Goal: Task Accomplishment & Management: Manage account settings

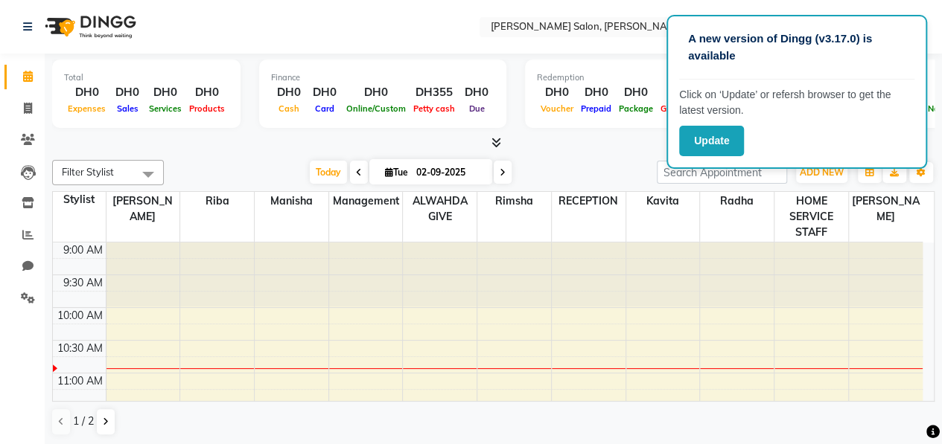
click at [344, 19] on nav "Select Location × Chitra Singh Salon, Abu Shagara, Abu Shagara WhatsApp Status …" at bounding box center [471, 27] width 942 height 54
click at [24, 170] on icon at bounding box center [28, 172] width 15 height 15
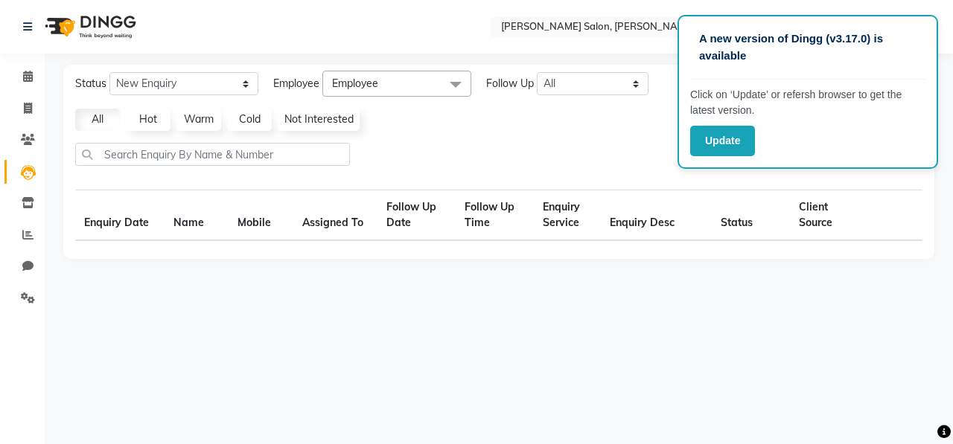
select select "10"
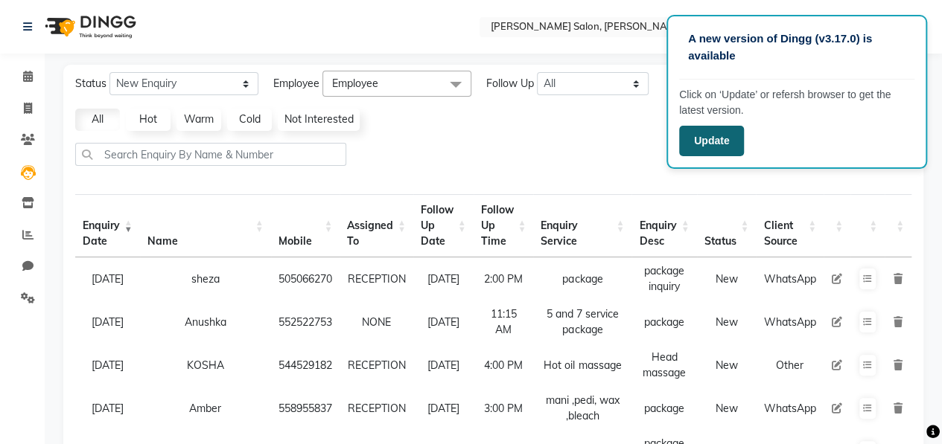
click at [701, 145] on button "Update" at bounding box center [711, 141] width 65 height 31
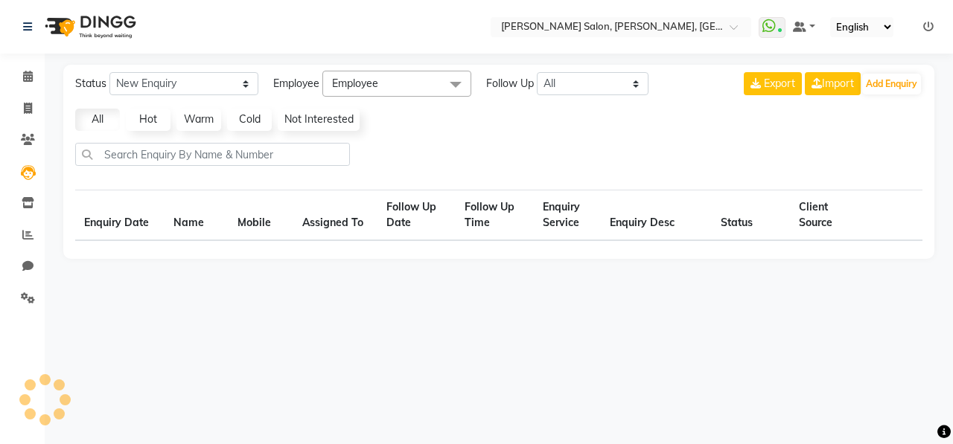
select select "10"
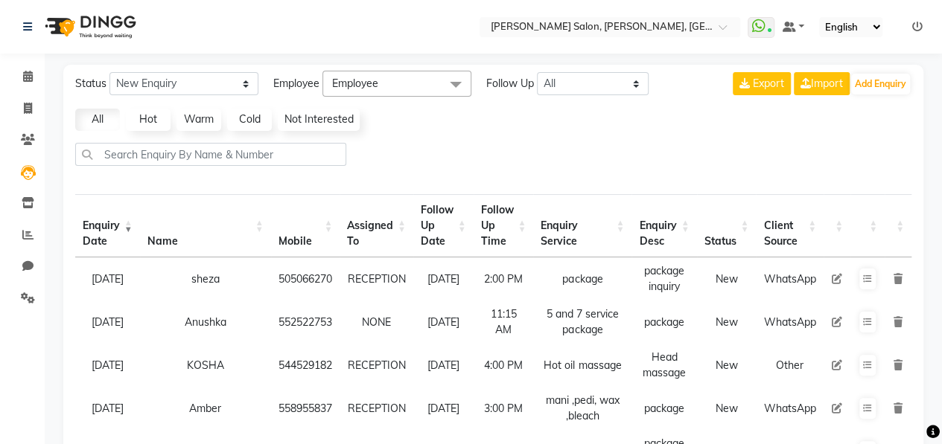
click at [838, 317] on icon at bounding box center [837, 322] width 10 height 10
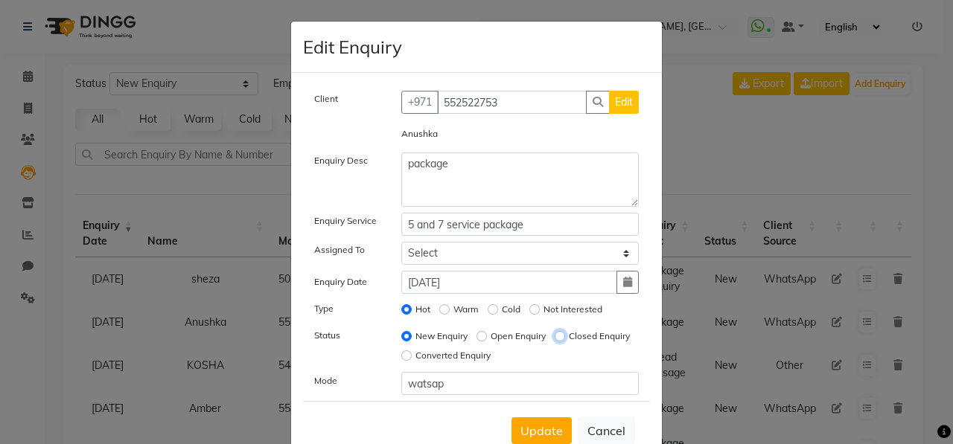
click at [555, 342] on input "Closed Enquiry" at bounding box center [560, 336] width 10 height 10
radio input "true"
radio input "false"
click at [532, 424] on span "Update" at bounding box center [541, 431] width 42 height 15
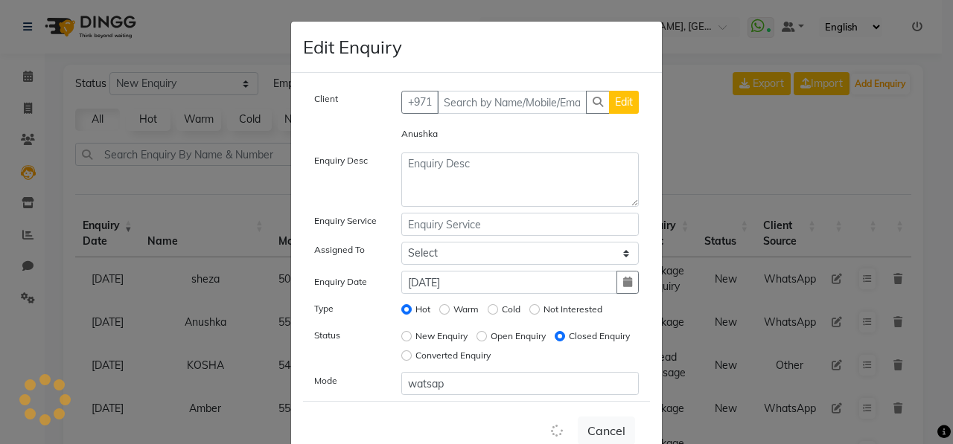
select select
radio input "false"
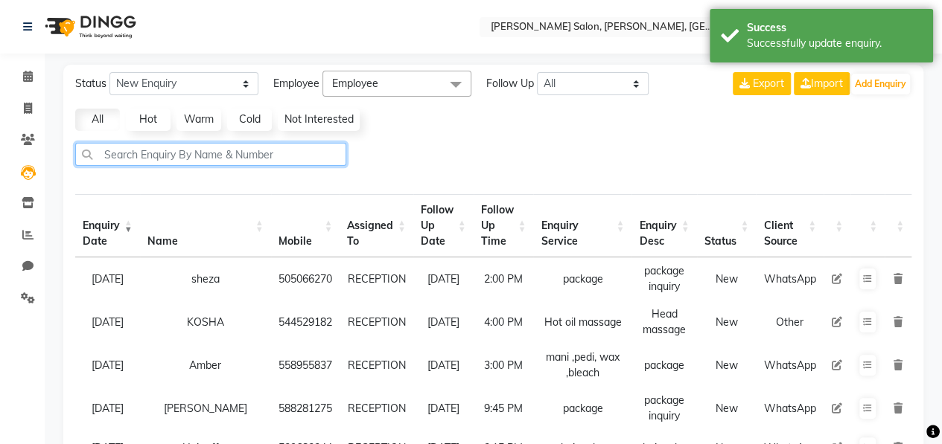
click at [205, 151] on input "text" at bounding box center [210, 154] width 271 height 23
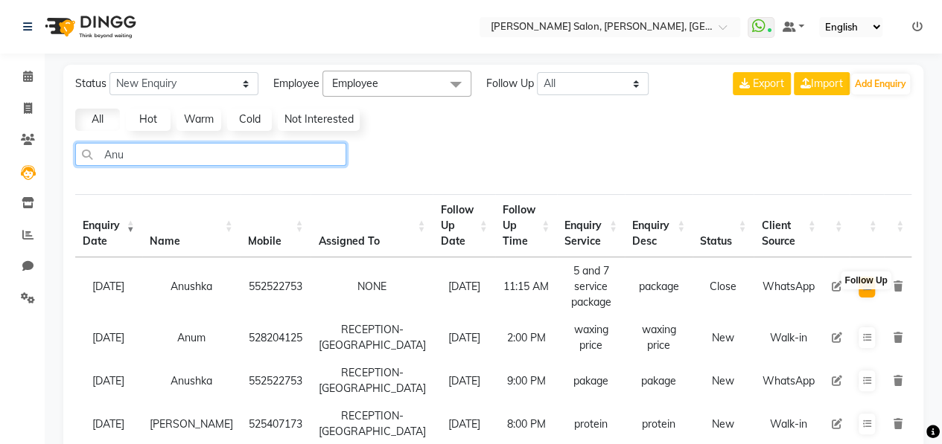
type input "Anu"
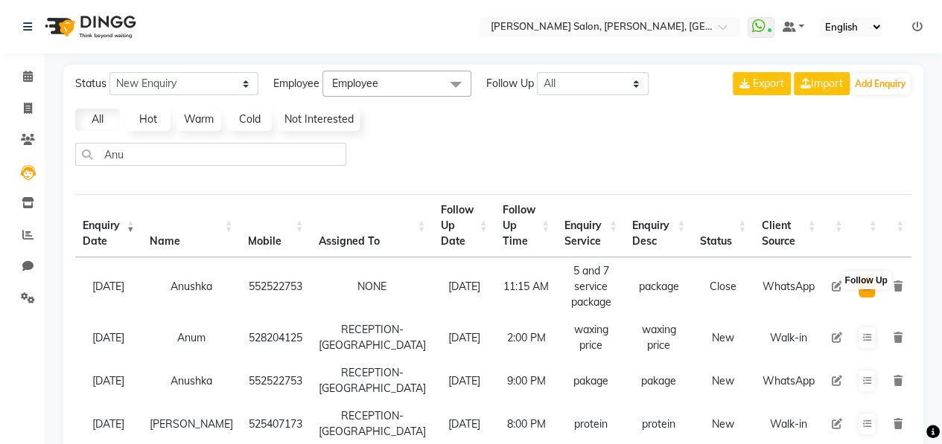
click at [865, 283] on icon at bounding box center [866, 287] width 9 height 9
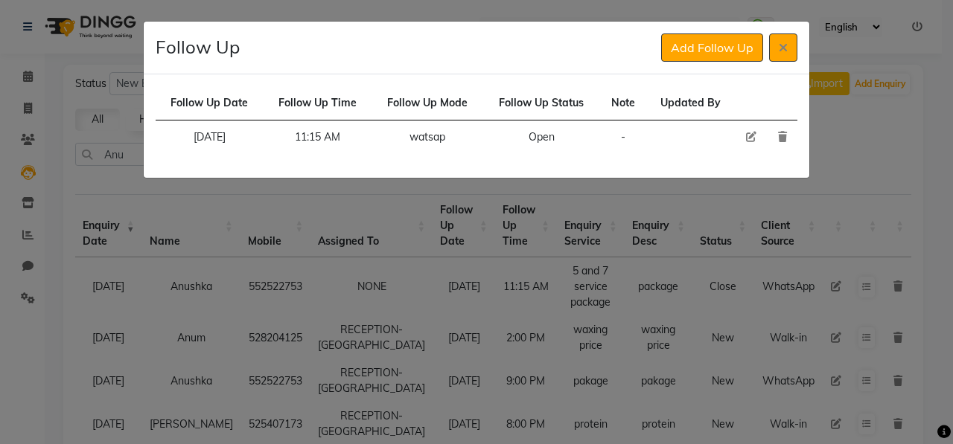
click at [782, 136] on icon at bounding box center [782, 137] width 9 height 10
click at [782, 135] on icon at bounding box center [782, 137] width 9 height 10
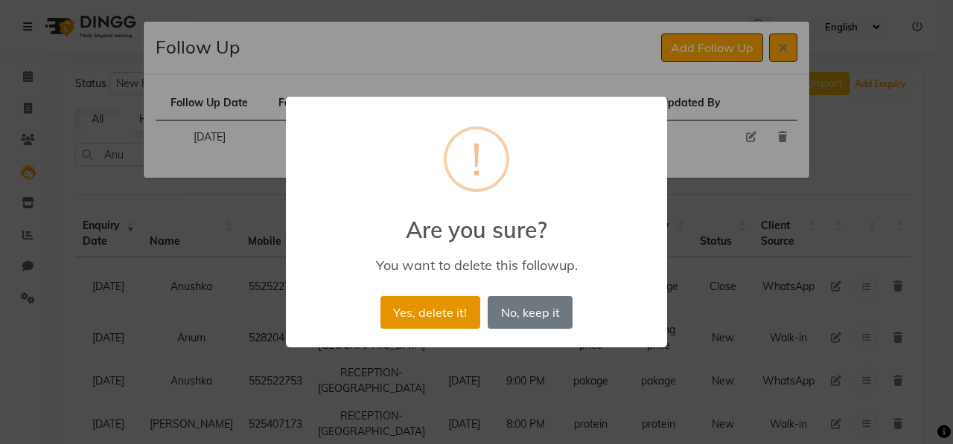
click at [446, 309] on button "Yes, delete it!" at bounding box center [430, 312] width 100 height 33
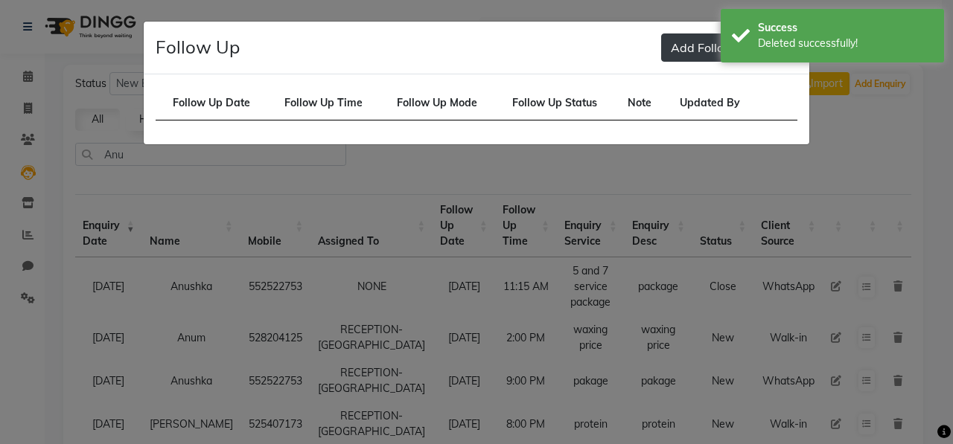
click at [688, 48] on button "Add Follow Up" at bounding box center [712, 48] width 102 height 28
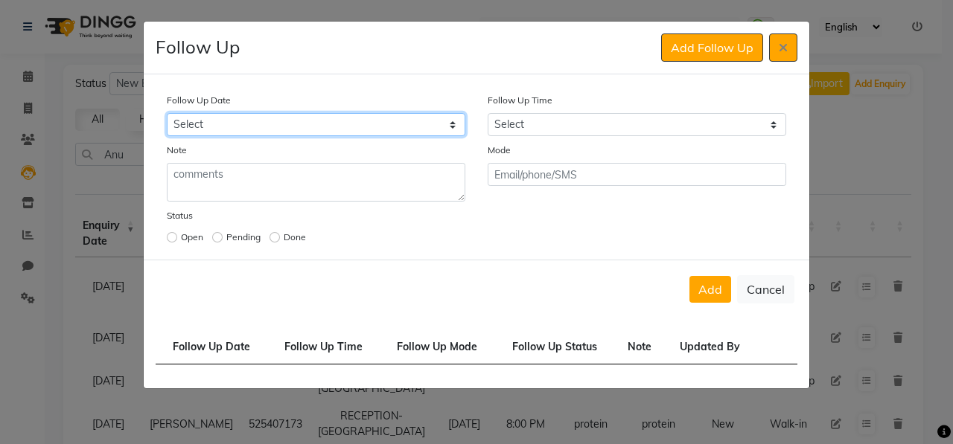
click at [375, 118] on select "Select [DATE] [DATE] [DATE] ([DATE]) [DATE] ([DATE]) [DATE] ([DATE]) [DATE] ([D…" at bounding box center [316, 124] width 299 height 23
select select "[DATE]"
click at [167, 113] on select "Select [DATE] [DATE] [DATE] ([DATE]) [DATE] ([DATE]) [DATE] ([DATE]) [DATE] ([D…" at bounding box center [316, 124] width 299 height 23
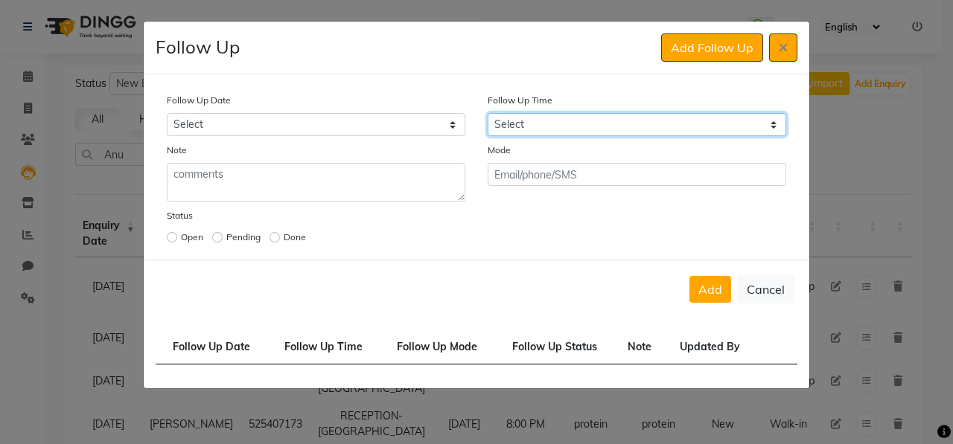
click at [537, 118] on select "Select 07:00 AM 07:15 AM 07:30 AM 07:45 AM 08:00 AM 08:15 AM 08:30 AM 08:45 AM …" at bounding box center [637, 124] width 299 height 23
select select "780"
click at [488, 113] on select "Select 07:00 AM 07:15 AM 07:30 AM 07:45 AM 08:00 AM 08:15 AM 08:30 AM 08:45 AM …" at bounding box center [637, 124] width 299 height 23
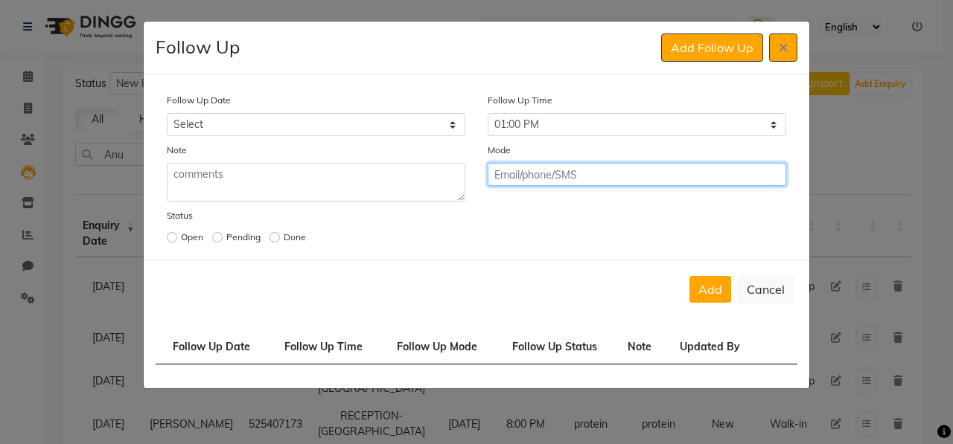
click at [533, 176] on input "text" at bounding box center [637, 174] width 299 height 23
type input "watsap"
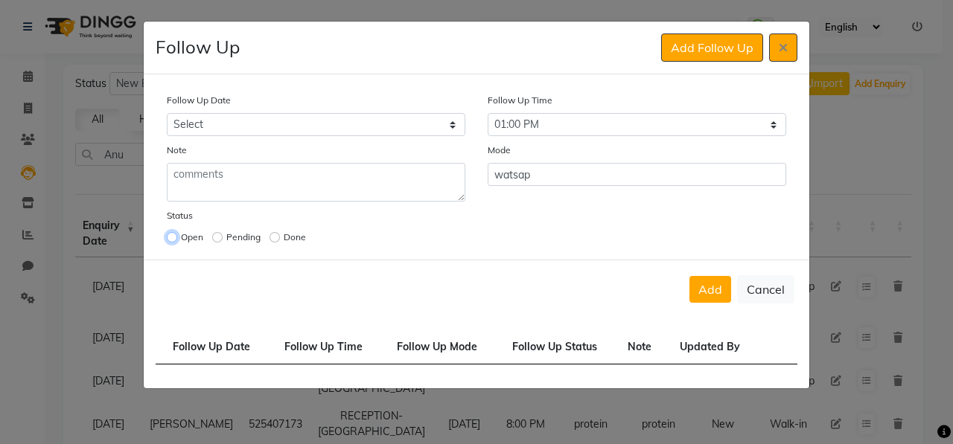
click at [173, 235] on input "radio" at bounding box center [172, 237] width 10 height 10
radio input "true"
click at [705, 285] on button "Add" at bounding box center [710, 289] width 42 height 27
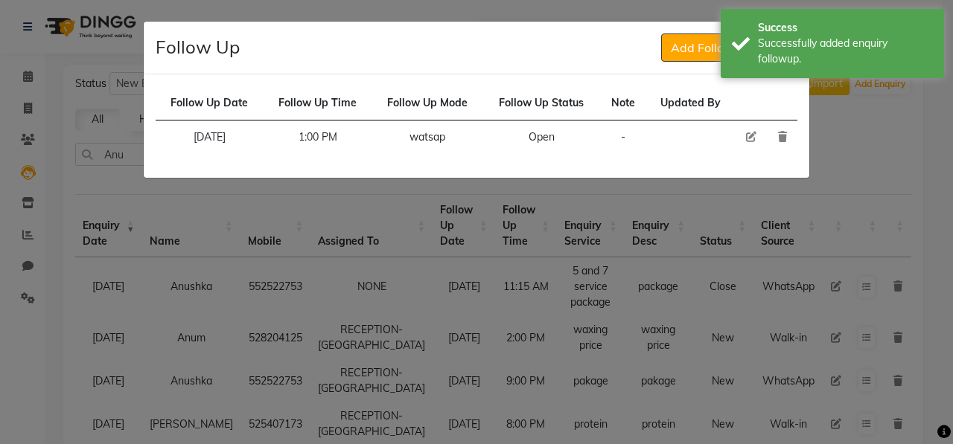
click at [840, 152] on ngb-modal-window "Follow Up Add Follow Up Follow Up Date Follow Up Time Follow Up Mode Follow Up …" at bounding box center [476, 222] width 953 height 444
click at [814, 141] on ngb-modal-window "Follow Up Add Follow Up Follow Up Date Follow Up Time Follow Up Mode Follow Up …" at bounding box center [476, 222] width 953 height 444
click at [872, 127] on ngb-modal-window "Follow Up Add Follow Up Follow Up Date Follow Up Time Follow Up Mode Follow Up …" at bounding box center [476, 222] width 953 height 444
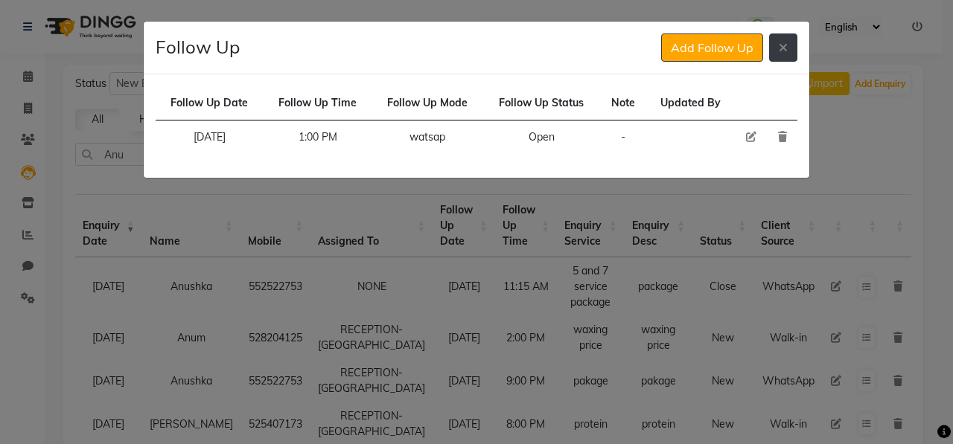
click at [786, 48] on icon at bounding box center [783, 48] width 9 height 12
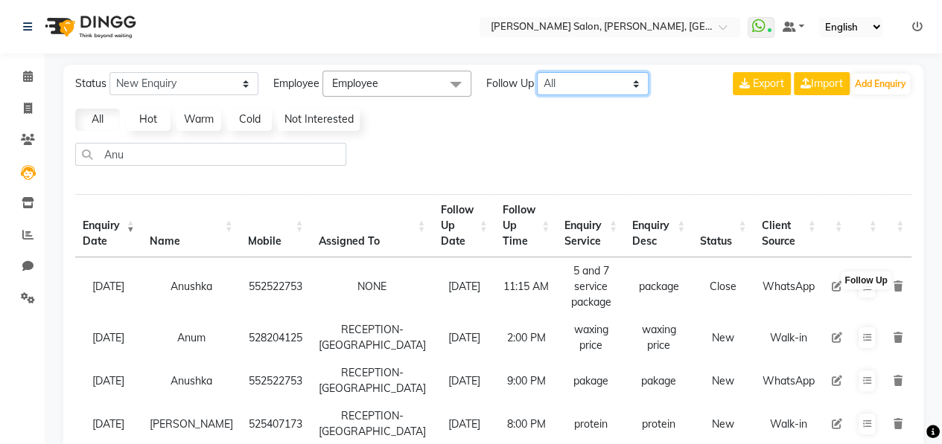
click at [611, 81] on select "All [DATE] [DATE] This Week This Month Custom" at bounding box center [593, 83] width 112 height 23
click at [537, 72] on select "All [DATE] [DATE] This Week This Month Custom" at bounding box center [593, 83] width 112 height 23
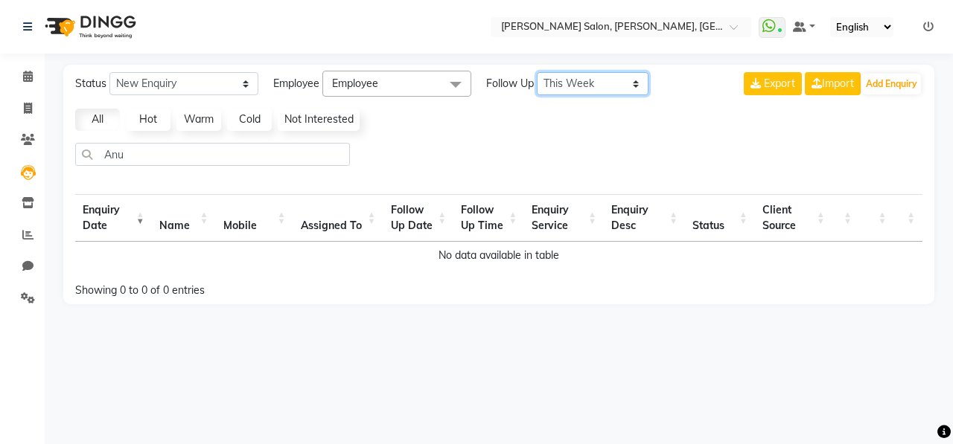
click at [598, 72] on select "All [DATE] [DATE] This Week This Month Custom" at bounding box center [593, 83] width 112 height 23
click at [537, 72] on select "All [DATE] [DATE] This Week This Month Custom" at bounding box center [593, 83] width 112 height 23
click at [613, 88] on select "All [DATE] [DATE] This Week This Month Custom" at bounding box center [593, 83] width 112 height 23
select select "week"
click at [537, 72] on select "All [DATE] [DATE] This Week This Month Custom" at bounding box center [593, 83] width 112 height 23
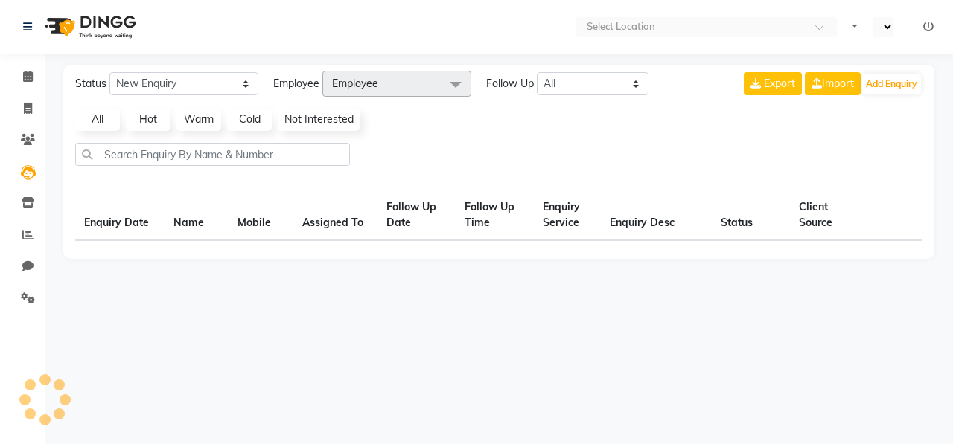
select select "en"
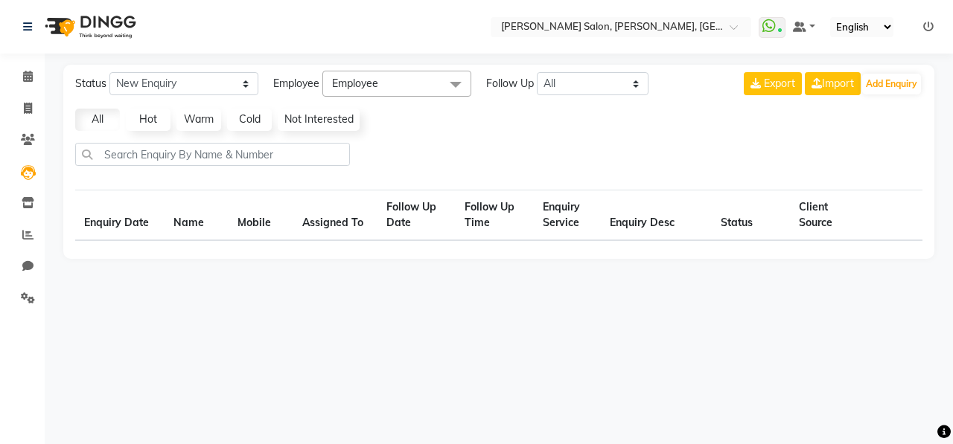
select select "10"
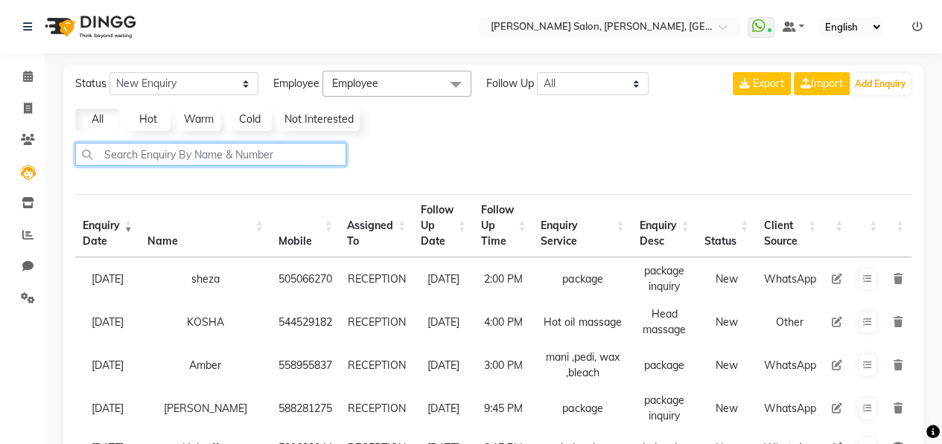
click at [302, 153] on input "text" at bounding box center [210, 154] width 271 height 23
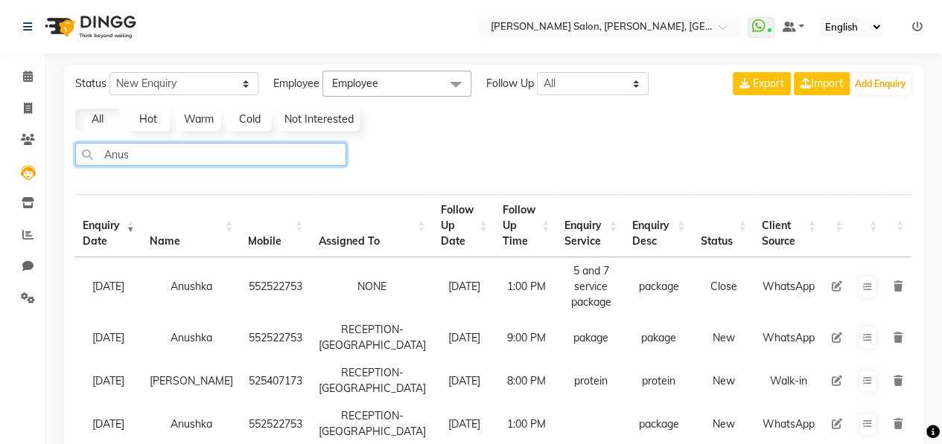
type input "Anus"
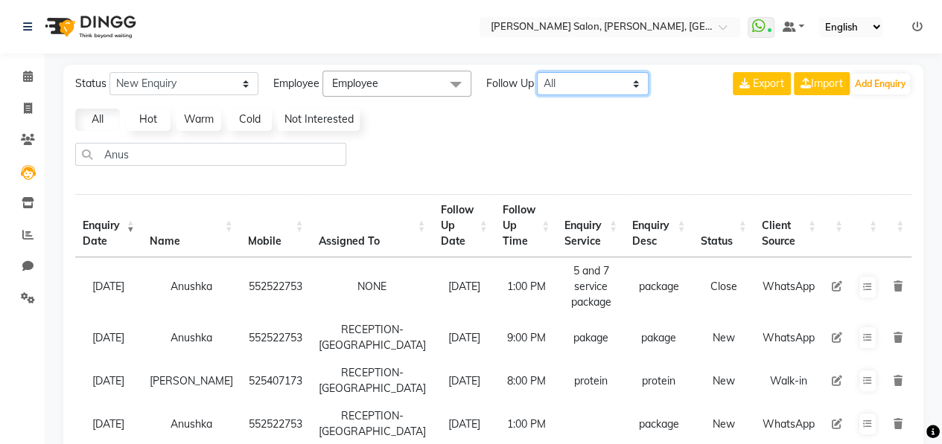
click at [581, 92] on select "All [DATE] [DATE] This Week This Month Custom" at bounding box center [593, 83] width 112 height 23
select select "week"
click at [537, 72] on select "All [DATE] [DATE] This Week This Month Custom" at bounding box center [593, 83] width 112 height 23
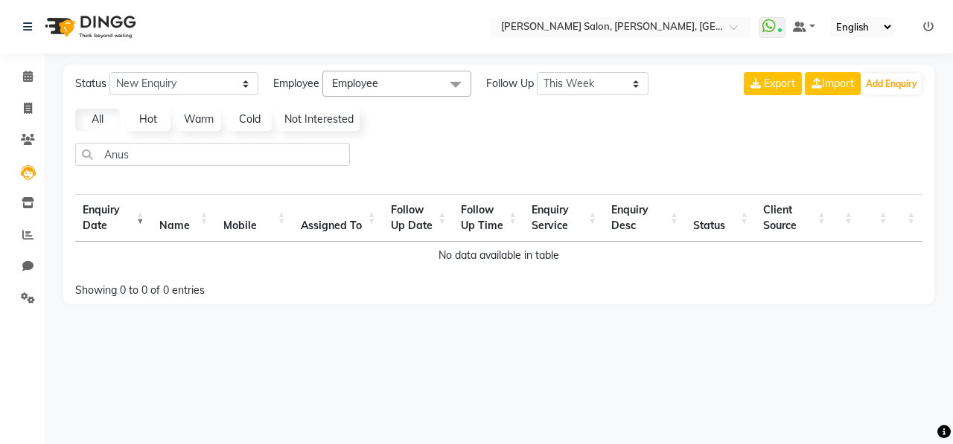
click at [419, 87] on span "Employee" at bounding box center [396, 84] width 149 height 26
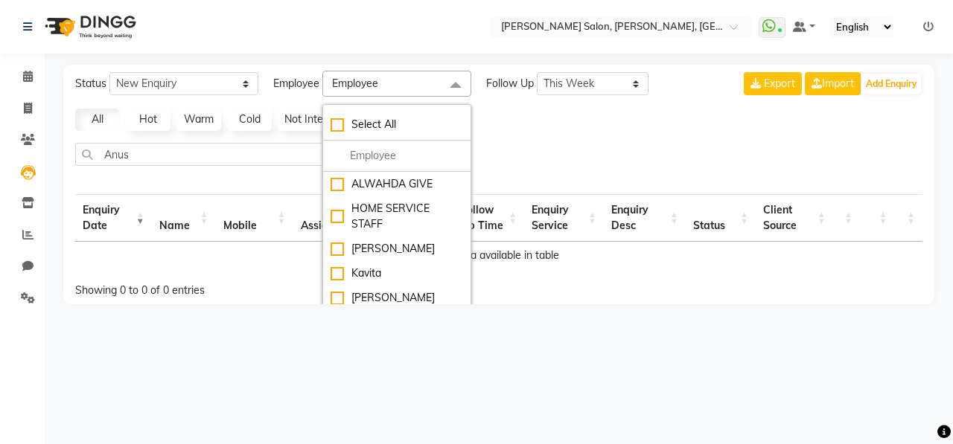
click at [521, 124] on div "All Hot Warm Cold Not Interested" at bounding box center [498, 120] width 859 height 22
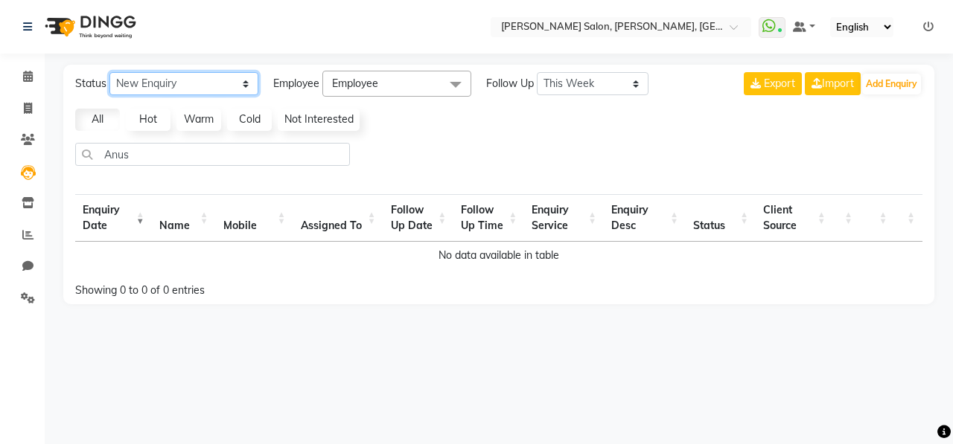
click at [186, 83] on select "New Enquiry Open Enquiry Converted Enquiry All" at bounding box center [183, 83] width 149 height 23
select select "Open"
click at [109, 72] on select "New Enquiry Open Enquiry Converted Enquiry All" at bounding box center [183, 83] width 149 height 23
click at [585, 89] on select "All [DATE] [DATE] This Week This Month Custom" at bounding box center [593, 83] width 112 height 23
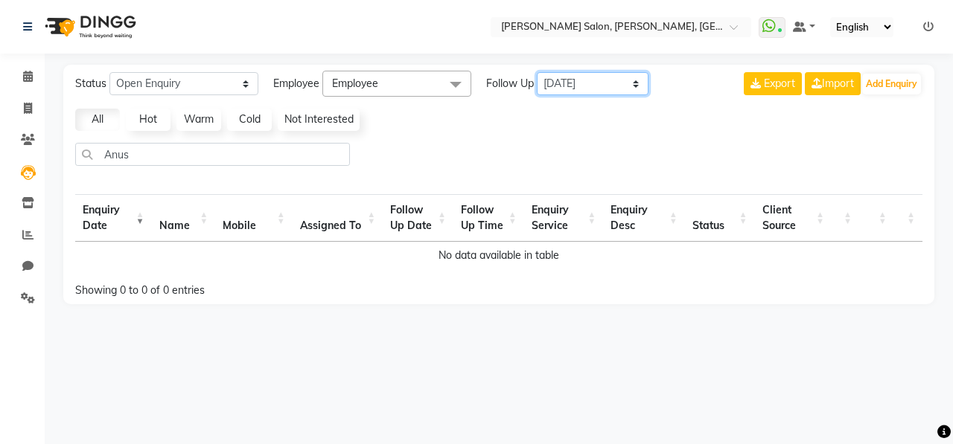
click at [537, 72] on select "All [DATE] [DATE] This Week This Month Custom" at bounding box center [593, 83] width 112 height 23
click at [606, 77] on select "All [DATE] [DATE] This Week This Month Custom" at bounding box center [593, 83] width 112 height 23
click at [537, 72] on select "All [DATE] [DATE] This Week This Month Custom" at bounding box center [593, 83] width 112 height 23
click at [599, 86] on select "All [DATE] [DATE] This Week This Month Custom" at bounding box center [593, 83] width 112 height 23
select select "month"
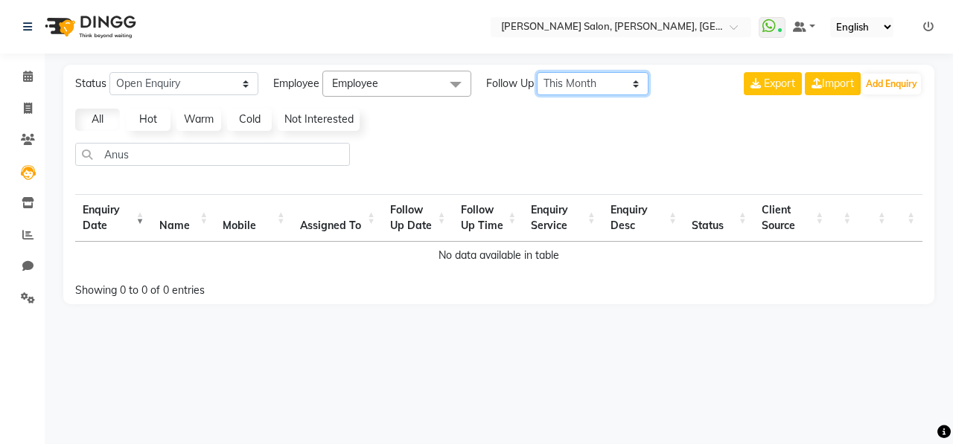
click at [537, 72] on select "All [DATE] [DATE] This Week This Month Custom" at bounding box center [593, 83] width 112 height 23
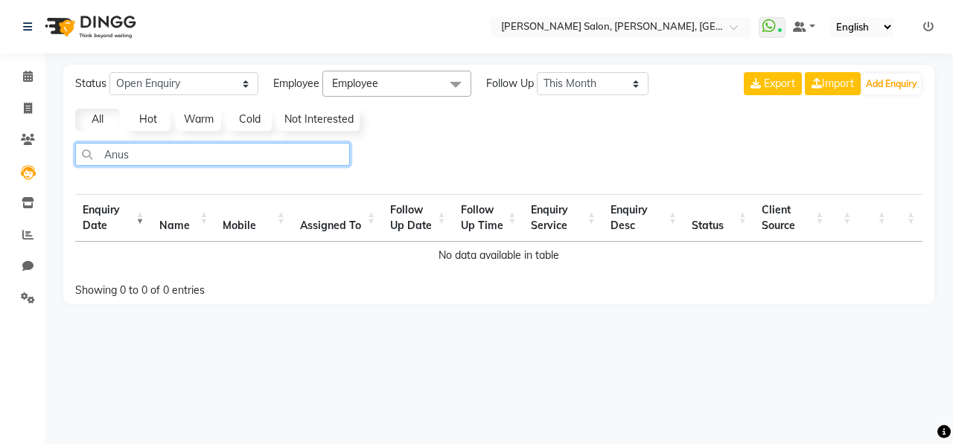
click at [248, 154] on input "Anus" at bounding box center [212, 154] width 275 height 23
type input "A"
select select "10"
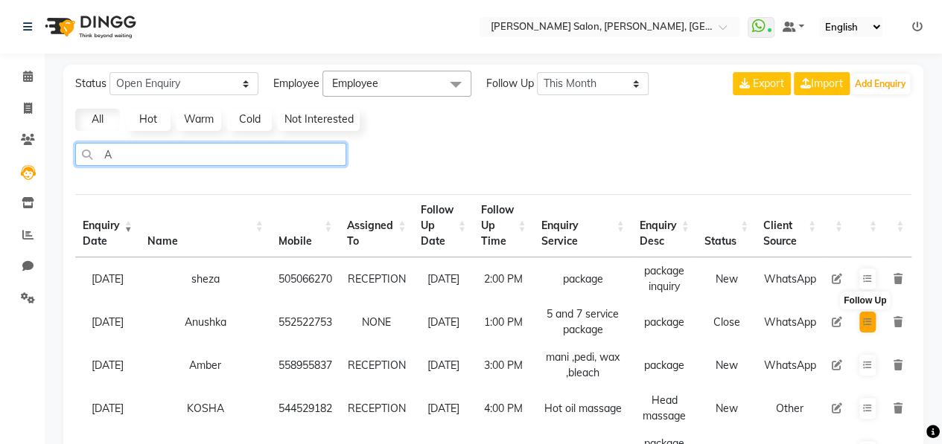
type input "A"
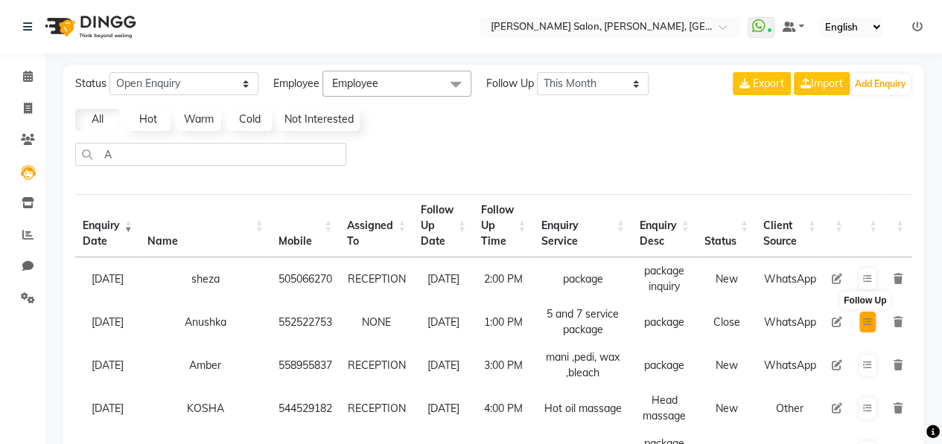
click at [866, 318] on icon at bounding box center [867, 322] width 9 height 9
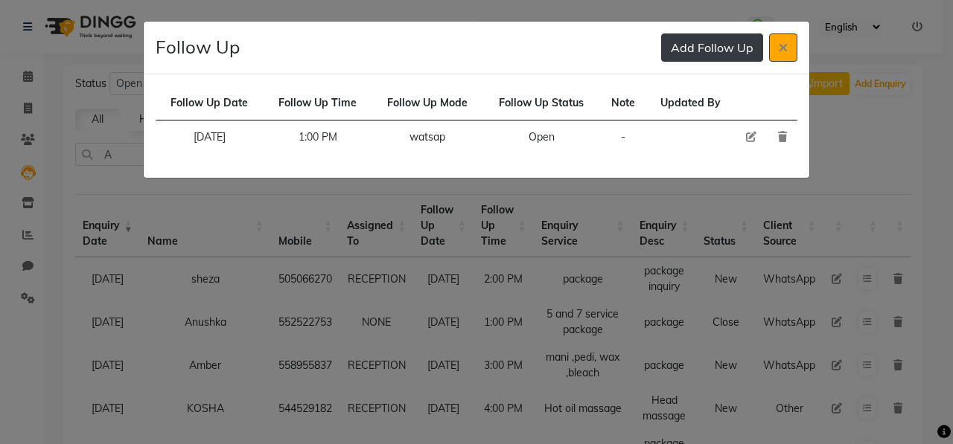
click at [733, 40] on button "Add Follow Up" at bounding box center [712, 48] width 102 height 28
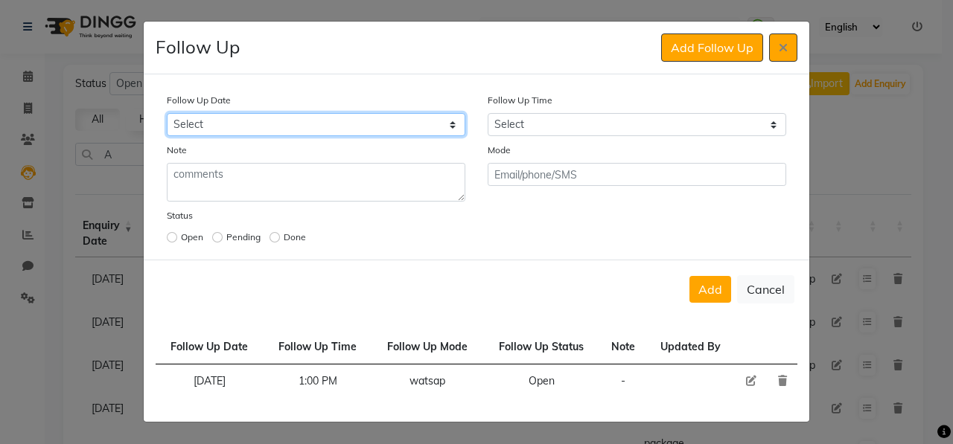
click at [305, 124] on select "Select [DATE] [DATE] [DATE] ([DATE]) [DATE] ([DATE]) [DATE] ([DATE]) [DATE] ([D…" at bounding box center [316, 124] width 299 height 23
select select "[DATE]"
click at [167, 113] on select "Select [DATE] [DATE] [DATE] ([DATE]) [DATE] ([DATE]) [DATE] ([DATE]) [DATE] ([D…" at bounding box center [316, 124] width 299 height 23
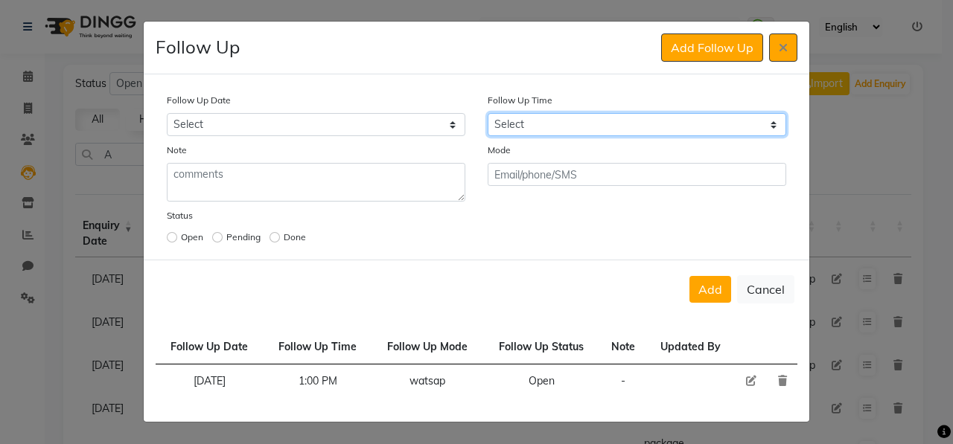
click at [546, 131] on select "Select 07:00 AM 07:15 AM 07:30 AM 07:45 AM 08:00 AM 08:15 AM 08:30 AM 08:45 AM …" at bounding box center [637, 124] width 299 height 23
select select "825"
click at [488, 113] on select "Select 07:00 AM 07:15 AM 07:30 AM 07:45 AM 08:00 AM 08:15 AM 08:30 AM 08:45 AM …" at bounding box center [637, 124] width 299 height 23
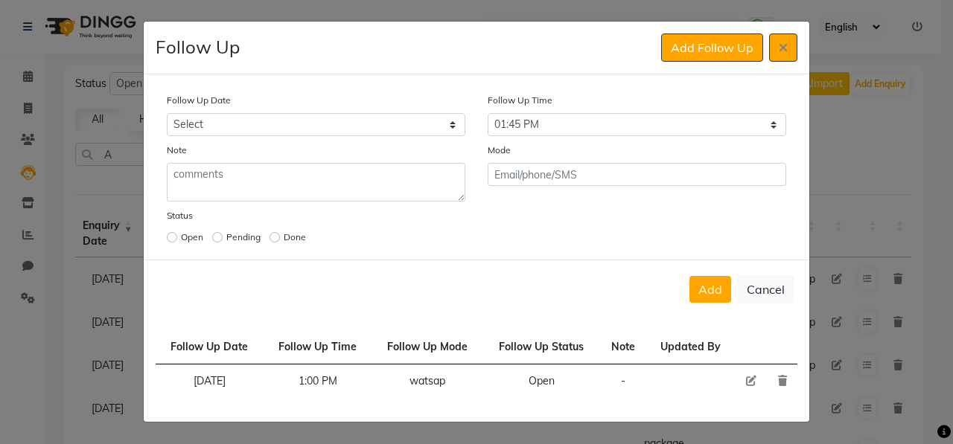
click at [779, 379] on icon at bounding box center [782, 381] width 9 height 10
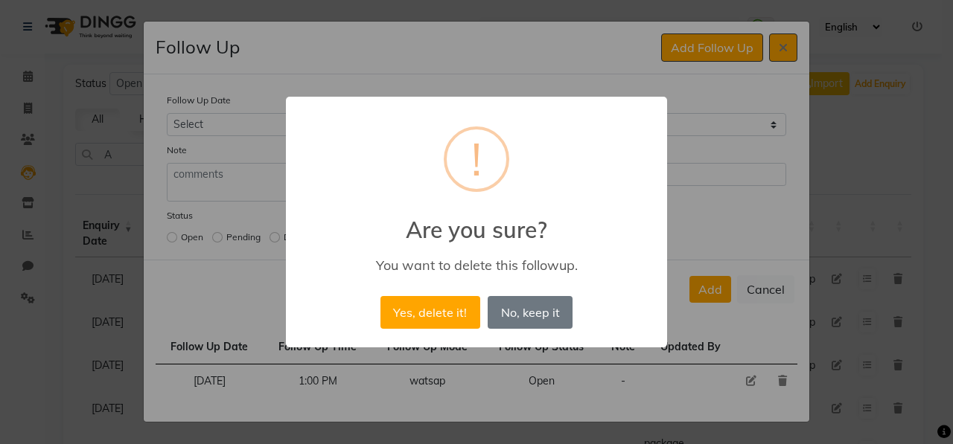
click at [686, 239] on div "× ! Are you sure? You want to delete this followup. Yes, delete it! No No, keep…" at bounding box center [476, 222] width 953 height 444
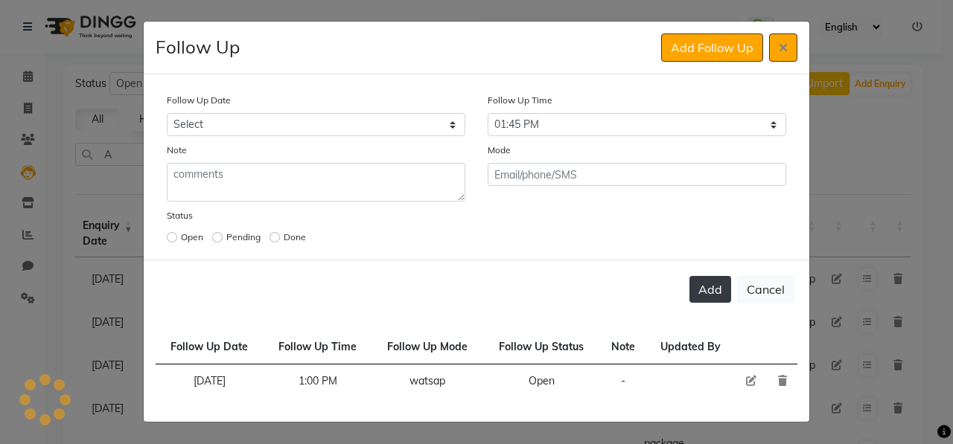
click at [702, 291] on button "Add" at bounding box center [710, 289] width 42 height 27
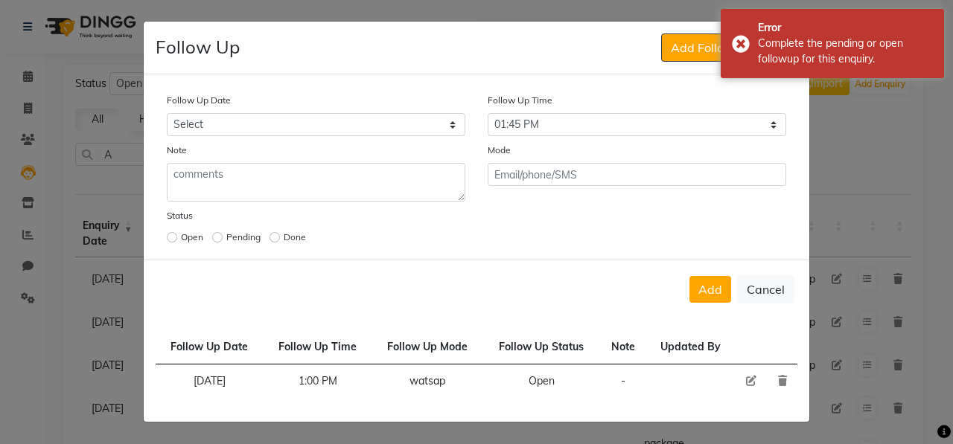
click at [780, 377] on icon at bounding box center [782, 381] width 9 height 10
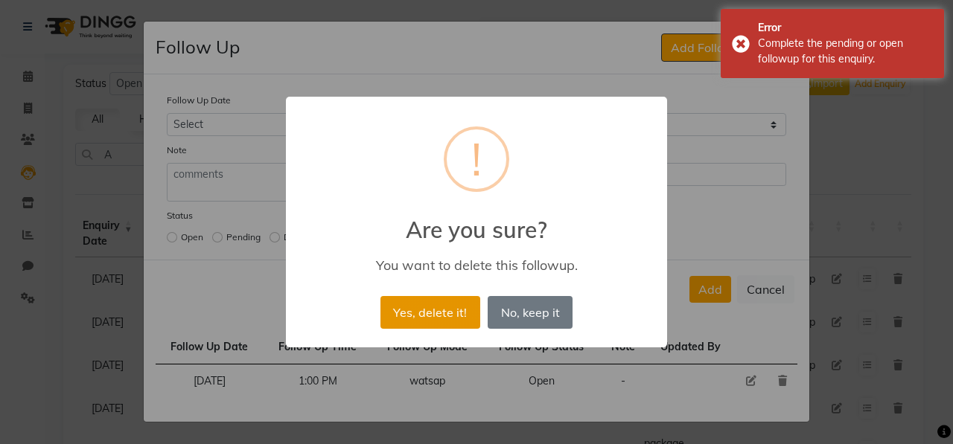
click at [439, 313] on button "Yes, delete it!" at bounding box center [430, 312] width 100 height 33
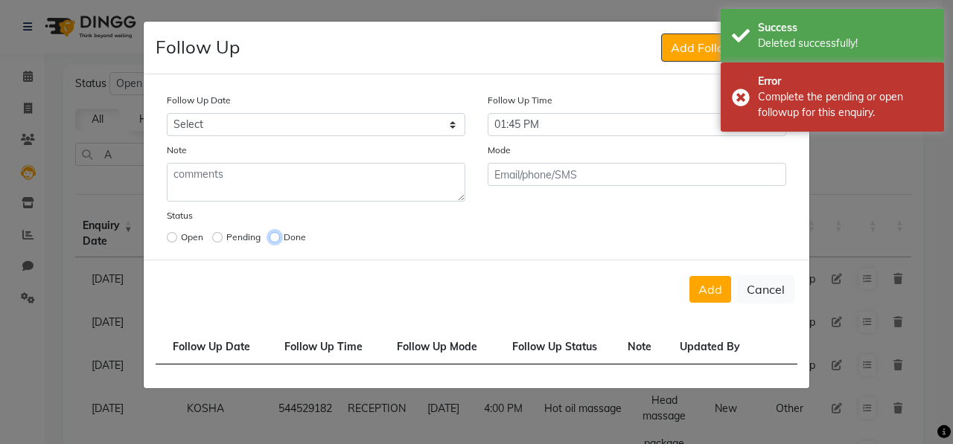
click at [271, 237] on input "radio" at bounding box center [274, 237] width 10 height 10
radio input "true"
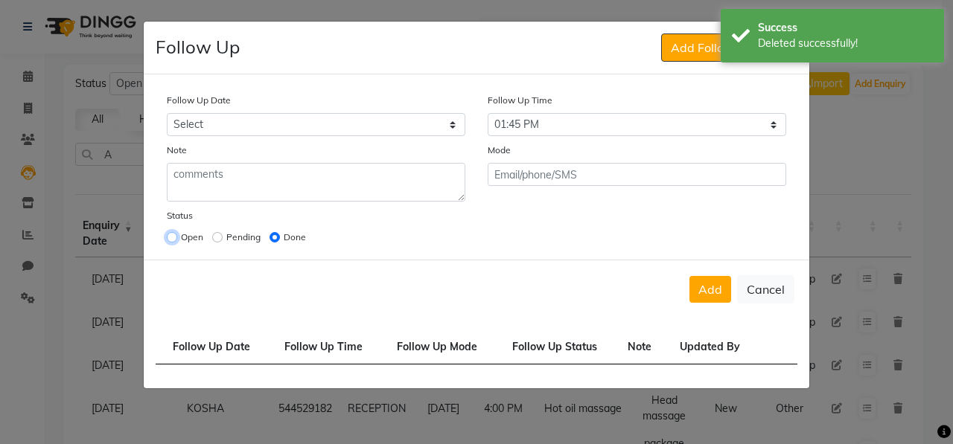
click at [171, 232] on input "radio" at bounding box center [172, 237] width 10 height 10
radio input "true"
radio input "false"
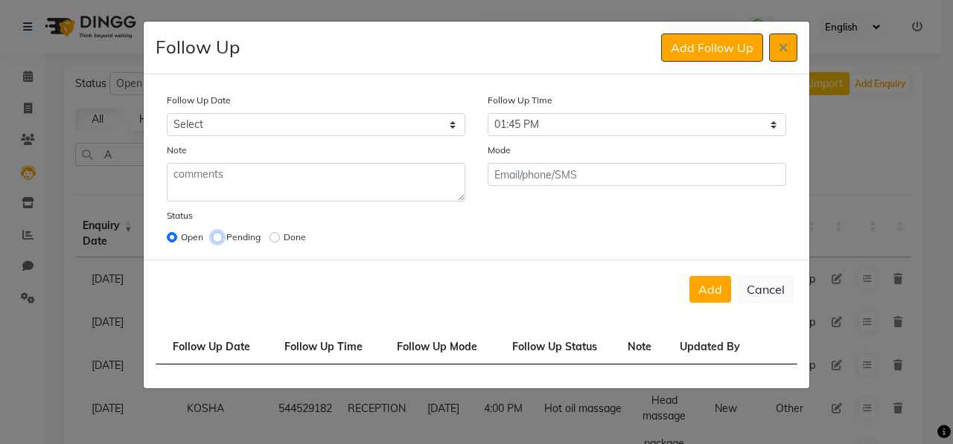
click at [217, 235] on input "radio" at bounding box center [217, 237] width 10 height 10
radio input "true"
radio input "false"
click at [709, 291] on button "Add" at bounding box center [710, 289] width 42 height 27
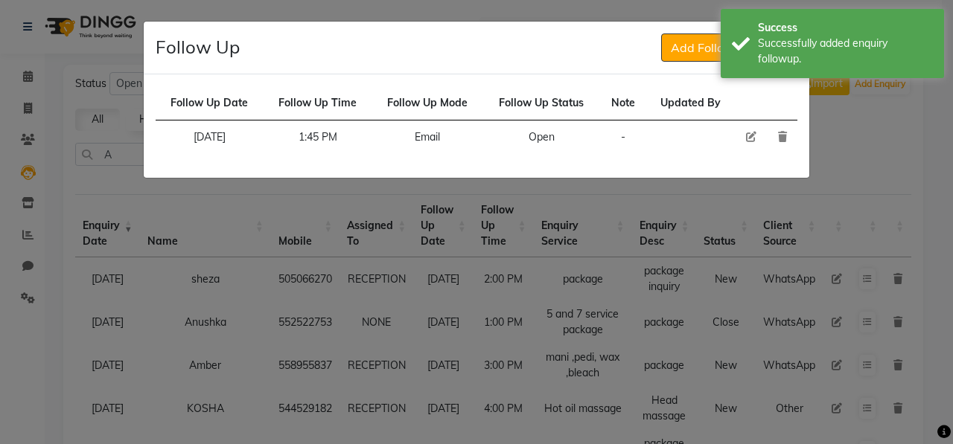
click at [826, 109] on ngb-modal-window "Follow Up Add Follow Up Follow Up Date Follow Up Time Follow Up Mode Follow Up …" at bounding box center [476, 222] width 953 height 444
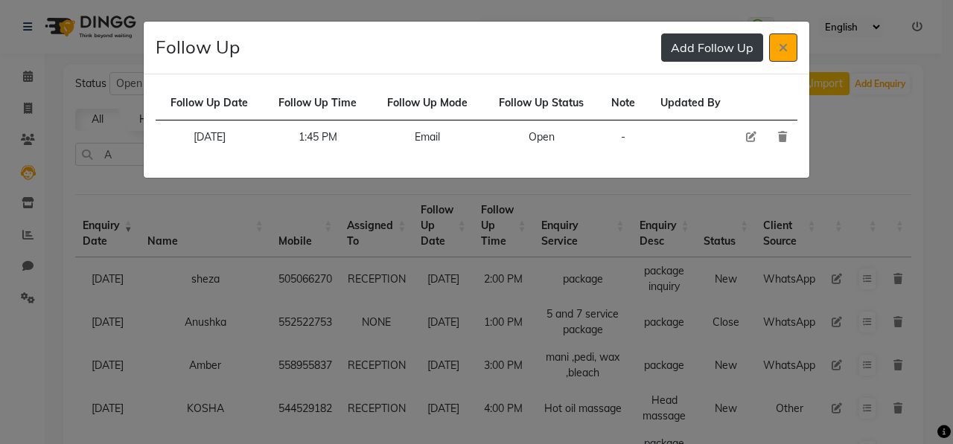
click at [731, 51] on button "Add Follow Up" at bounding box center [712, 48] width 102 height 28
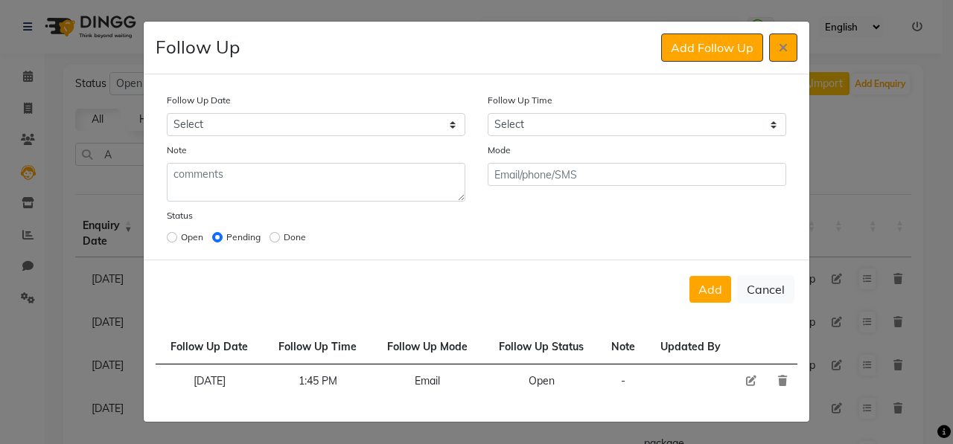
click at [858, 188] on ngb-modal-window "Follow Up Add Follow Up Follow Up Date Select [DATE] [DATE] [DATE] ([DATE]) [DA…" at bounding box center [476, 222] width 953 height 444
click at [788, 38] on button at bounding box center [783, 48] width 28 height 28
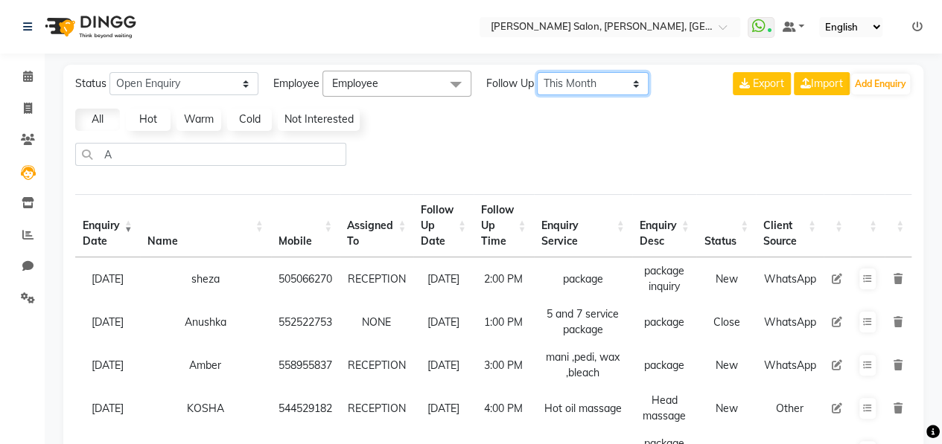
click at [604, 80] on select "All [DATE] [DATE] This Week This Month Custom" at bounding box center [593, 83] width 112 height 23
select select "week"
click at [537, 72] on select "All [DATE] [DATE] This Week This Month Custom" at bounding box center [593, 83] width 112 height 23
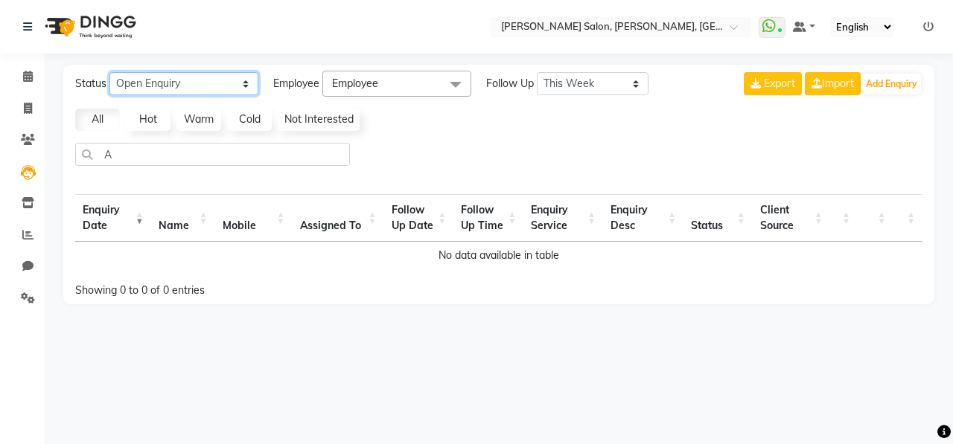
click at [229, 83] on select "New Enquiry Open Enquiry Converted Enquiry All" at bounding box center [183, 83] width 149 height 23
select select "None"
click at [109, 72] on select "New Enquiry Open Enquiry Converted Enquiry All" at bounding box center [183, 83] width 149 height 23
select select "10"
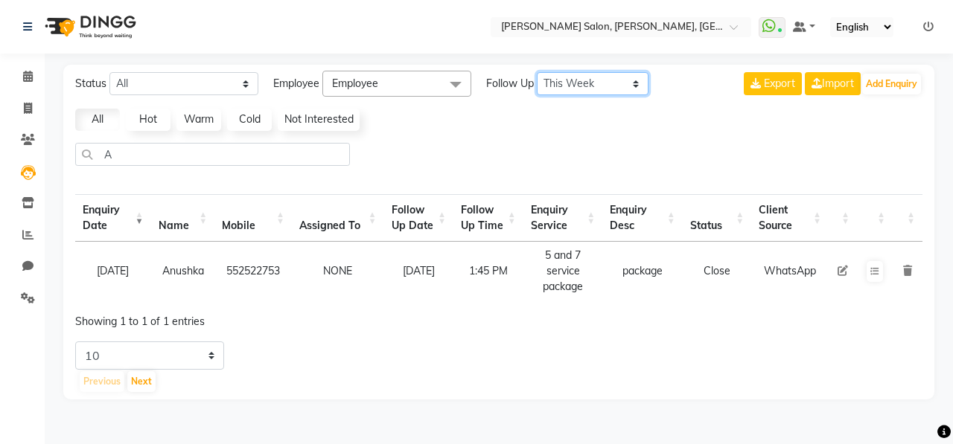
click at [612, 78] on select "All [DATE] [DATE] This Week This Month Custom" at bounding box center [593, 83] width 112 height 23
click at [537, 72] on select "All [DATE] [DATE] This Week This Month Custom" at bounding box center [593, 83] width 112 height 23
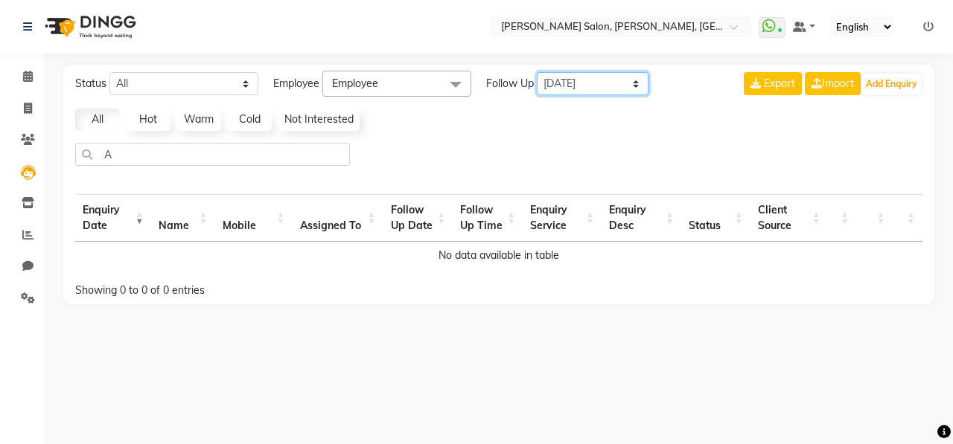
click at [607, 84] on select "All [DATE] [DATE] This Week This Month Custom" at bounding box center [593, 83] width 112 height 23
select select "week"
click at [537, 72] on select "All [DATE] [DATE] This Week This Month Custom" at bounding box center [593, 83] width 112 height 23
select select "10"
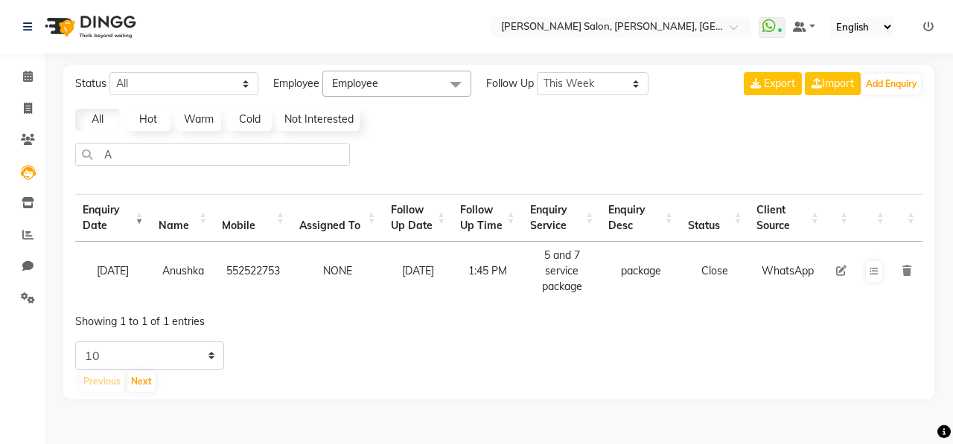
click at [260, 326] on div "Showing 1 to 1 of 1 entries" at bounding box center [245, 317] width 340 height 25
click at [835, 271] on td at bounding box center [840, 271] width 29 height 59
click at [842, 272] on icon at bounding box center [841, 271] width 10 height 10
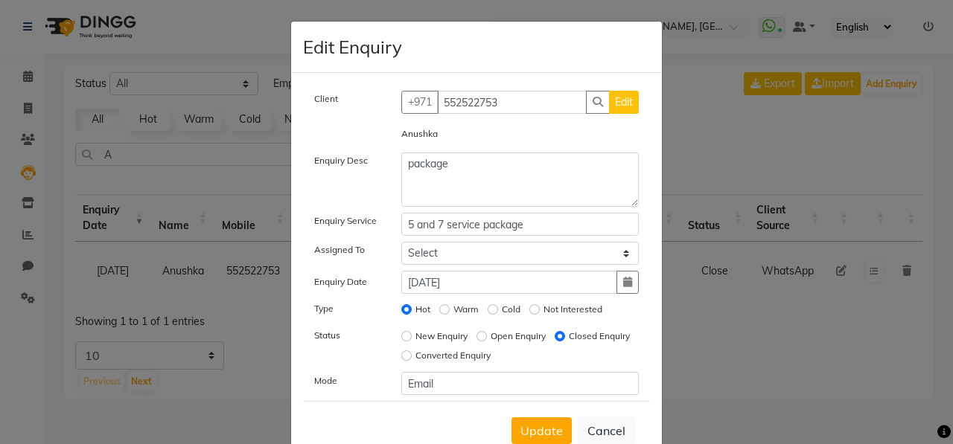
click at [738, 357] on ngb-modal-window "Edit Enquiry Client [PHONE_NUMBER] Edit Anushka Enquiry Desc package Enquiry Se…" at bounding box center [476, 222] width 953 height 444
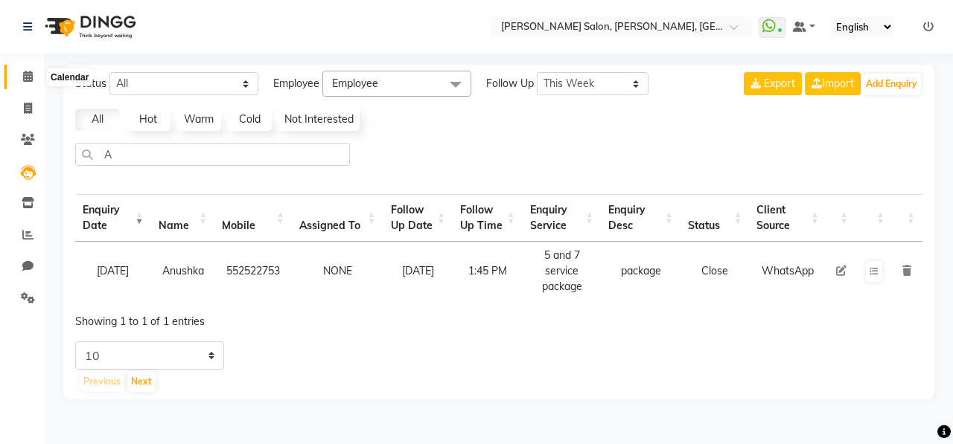
click at [24, 72] on icon at bounding box center [28, 76] width 10 height 11
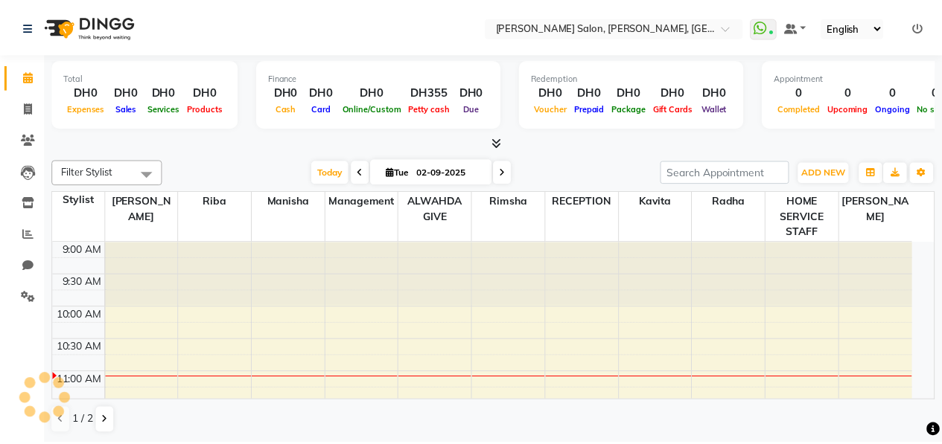
scroll to position [130, 0]
